Goal: Task Accomplishment & Management: Use online tool/utility

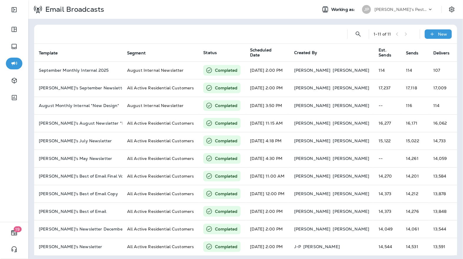
click at [415, 11] on p "[PERSON_NAME]'s Pest Control - [GEOGRAPHIC_DATA]" at bounding box center [401, 9] width 53 height 5
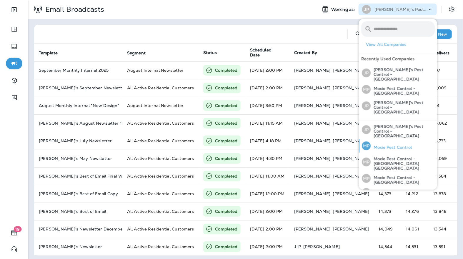
scroll to position [19, 0]
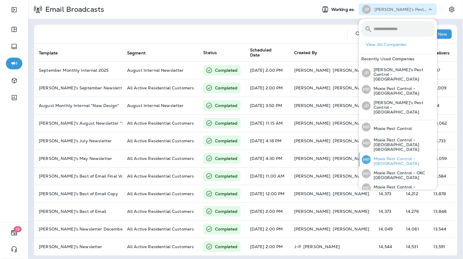
click at [388, 157] on p "Moxie Pest Control - [GEOGRAPHIC_DATA]" at bounding box center [403, 161] width 64 height 9
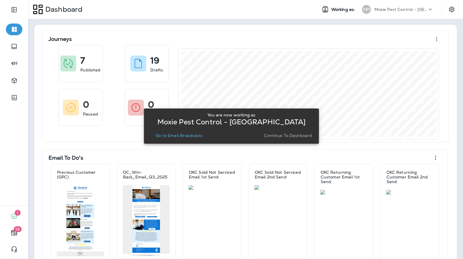
click at [301, 134] on p "Continue to Dashboard" at bounding box center [288, 135] width 48 height 5
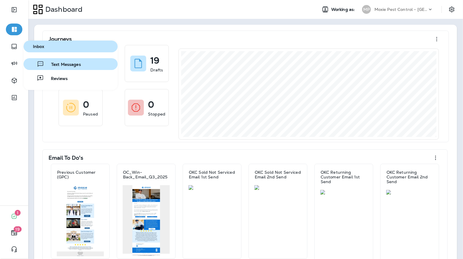
click at [70, 68] on button "Text Messages" at bounding box center [71, 64] width 94 height 12
